Goal: Transaction & Acquisition: Download file/media

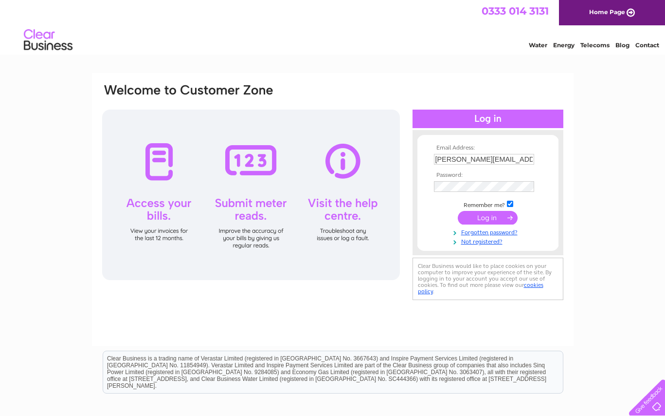
click at [528, 157] on input "carol.waudby@cvsvets.com" at bounding box center [484, 159] width 100 height 11
type input "mail@fernsidevets.co.uk"
click at [489, 219] on input "submit" at bounding box center [488, 218] width 60 height 14
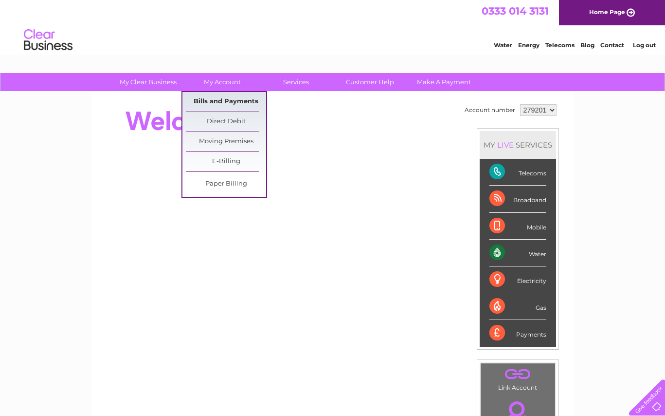
click at [221, 98] on link "Bills and Payments" at bounding box center [226, 101] width 80 height 19
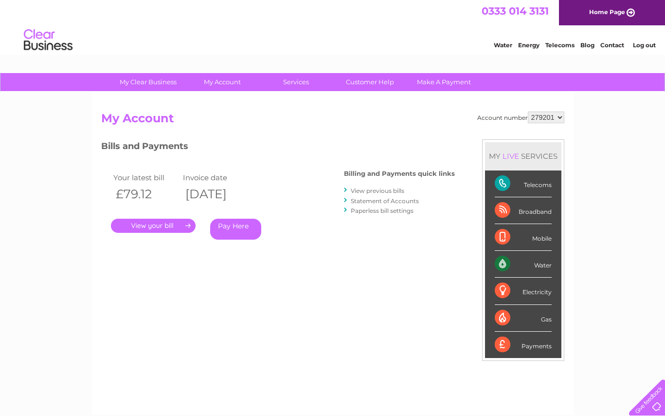
click at [158, 227] on link "." at bounding box center [153, 226] width 85 height 14
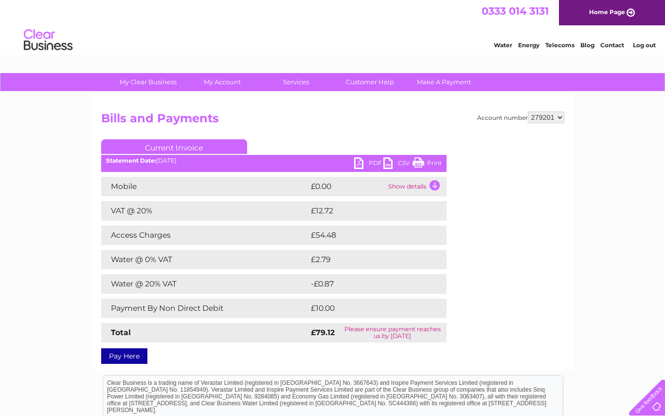
click at [362, 163] on link "PDF" at bounding box center [368, 164] width 29 height 14
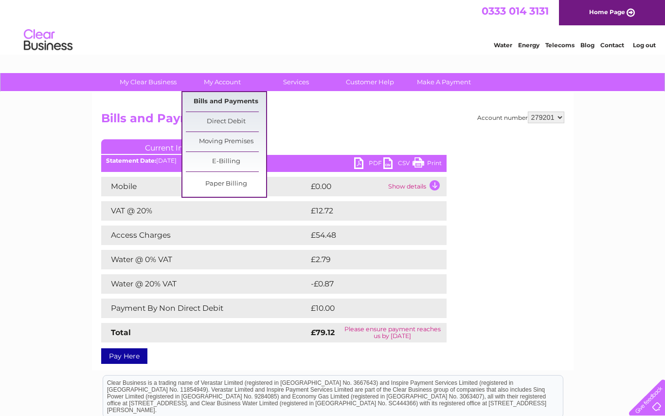
click at [228, 101] on link "Bills and Payments" at bounding box center [226, 101] width 80 height 19
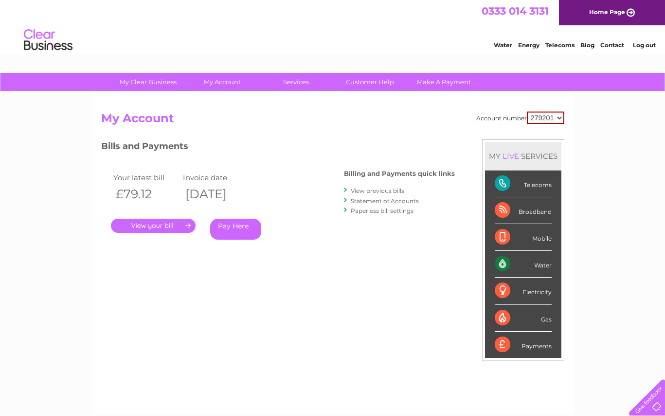
click at [373, 202] on link "Statement of Accounts" at bounding box center [385, 200] width 68 height 7
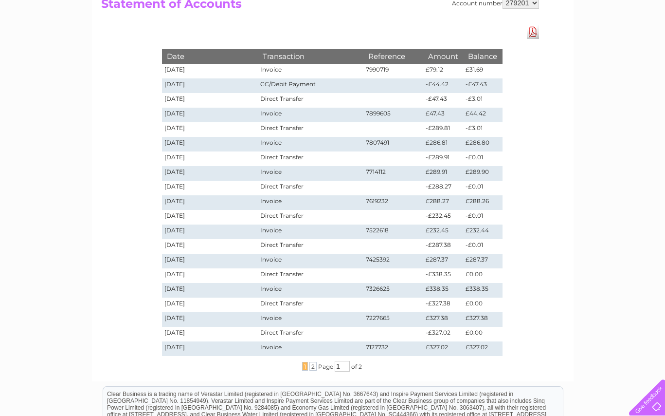
scroll to position [97, 0]
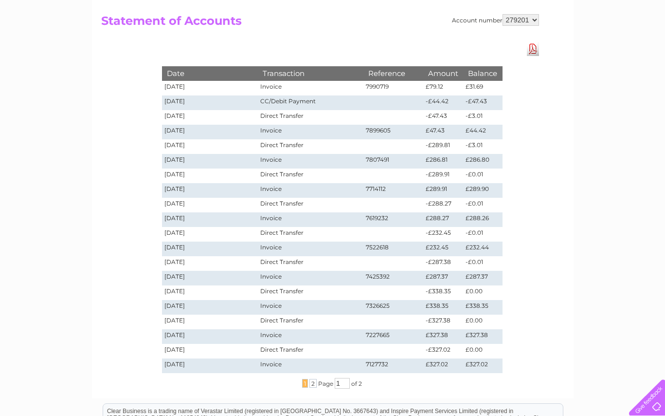
click at [531, 50] on link "Download Pdf" at bounding box center [533, 49] width 12 height 14
